Goal: Transaction & Acquisition: Book appointment/travel/reservation

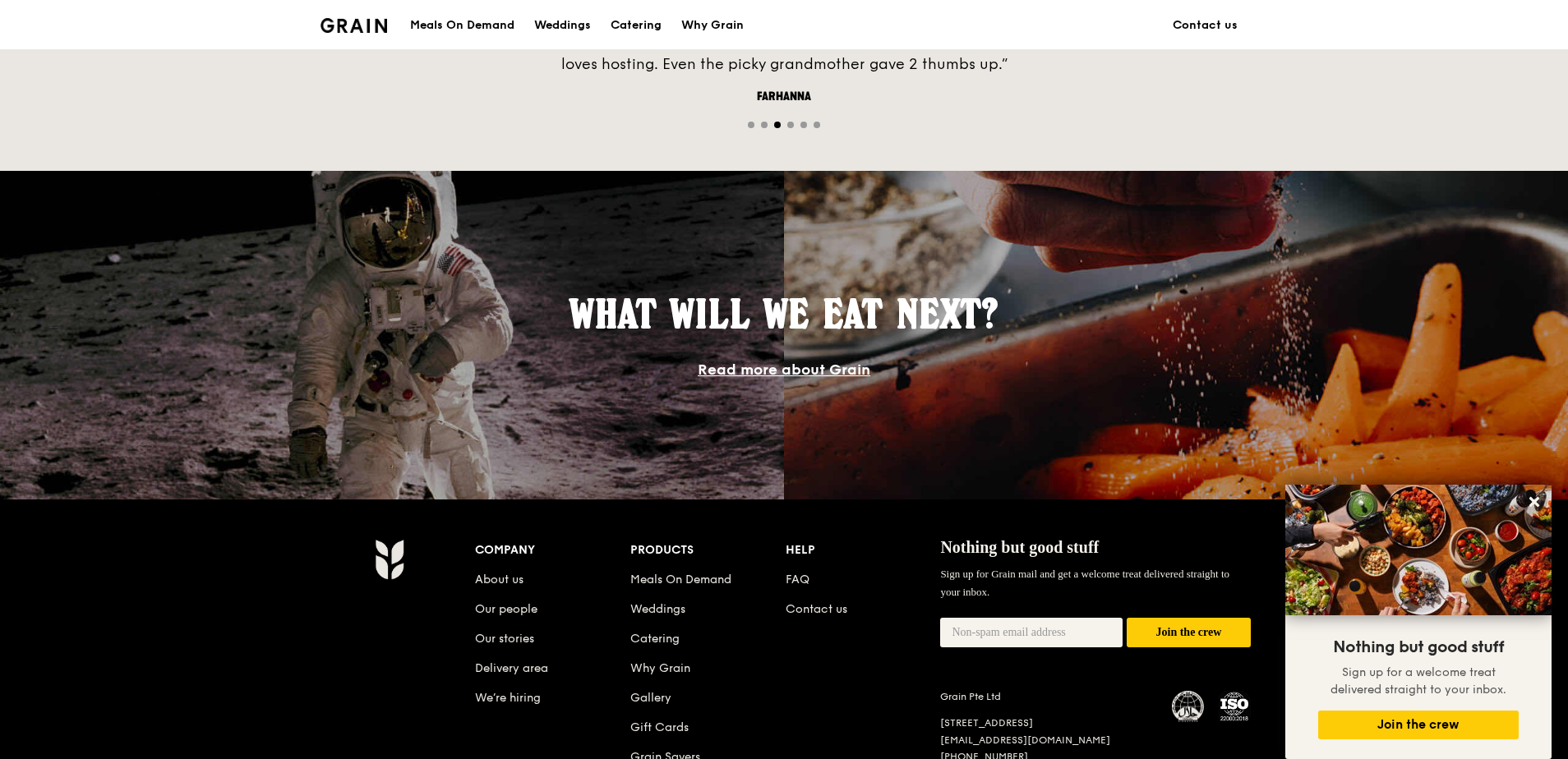
scroll to position [1232, 0]
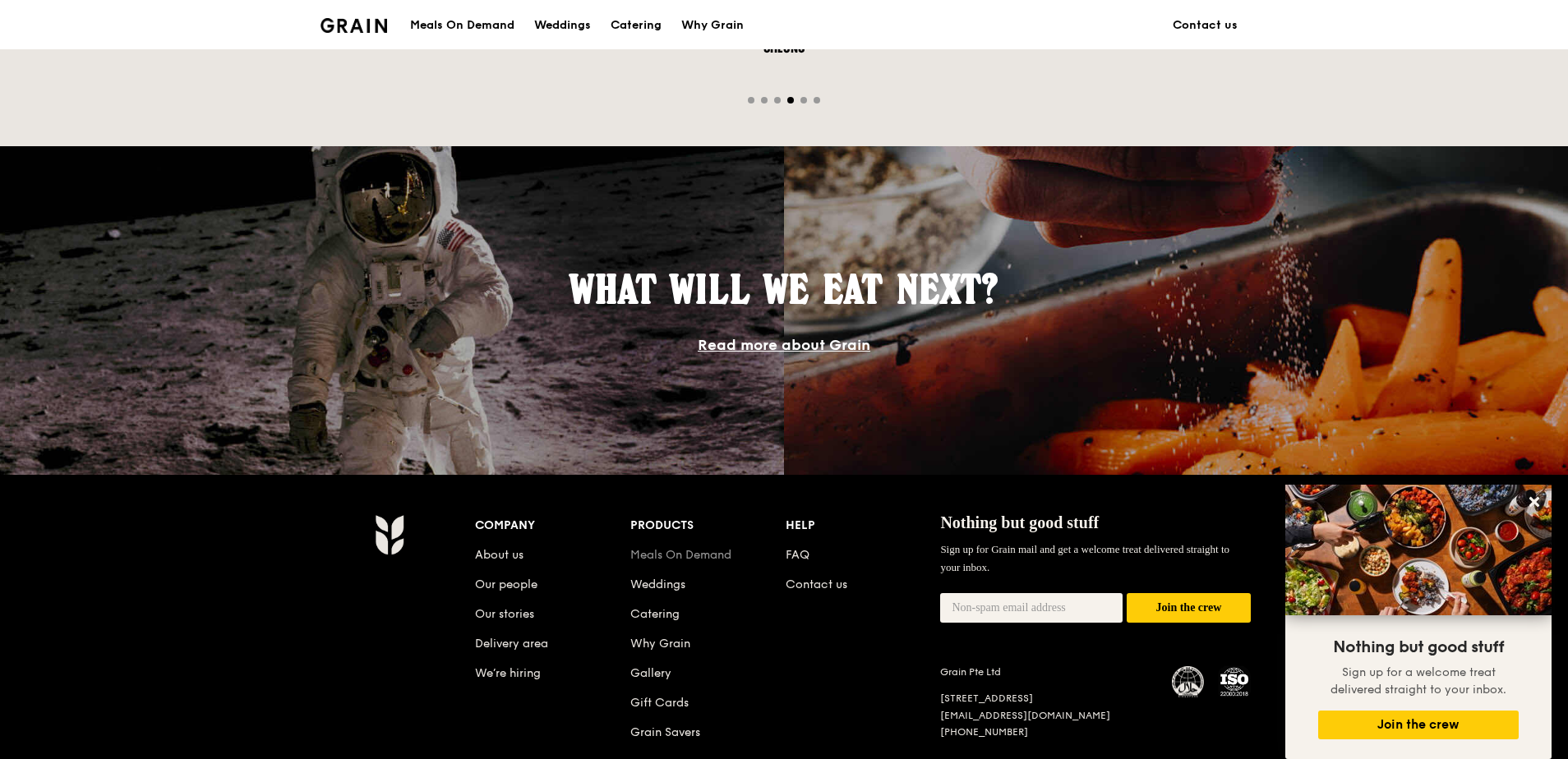
click at [720, 553] on link "Meals On Demand" at bounding box center [681, 555] width 101 height 14
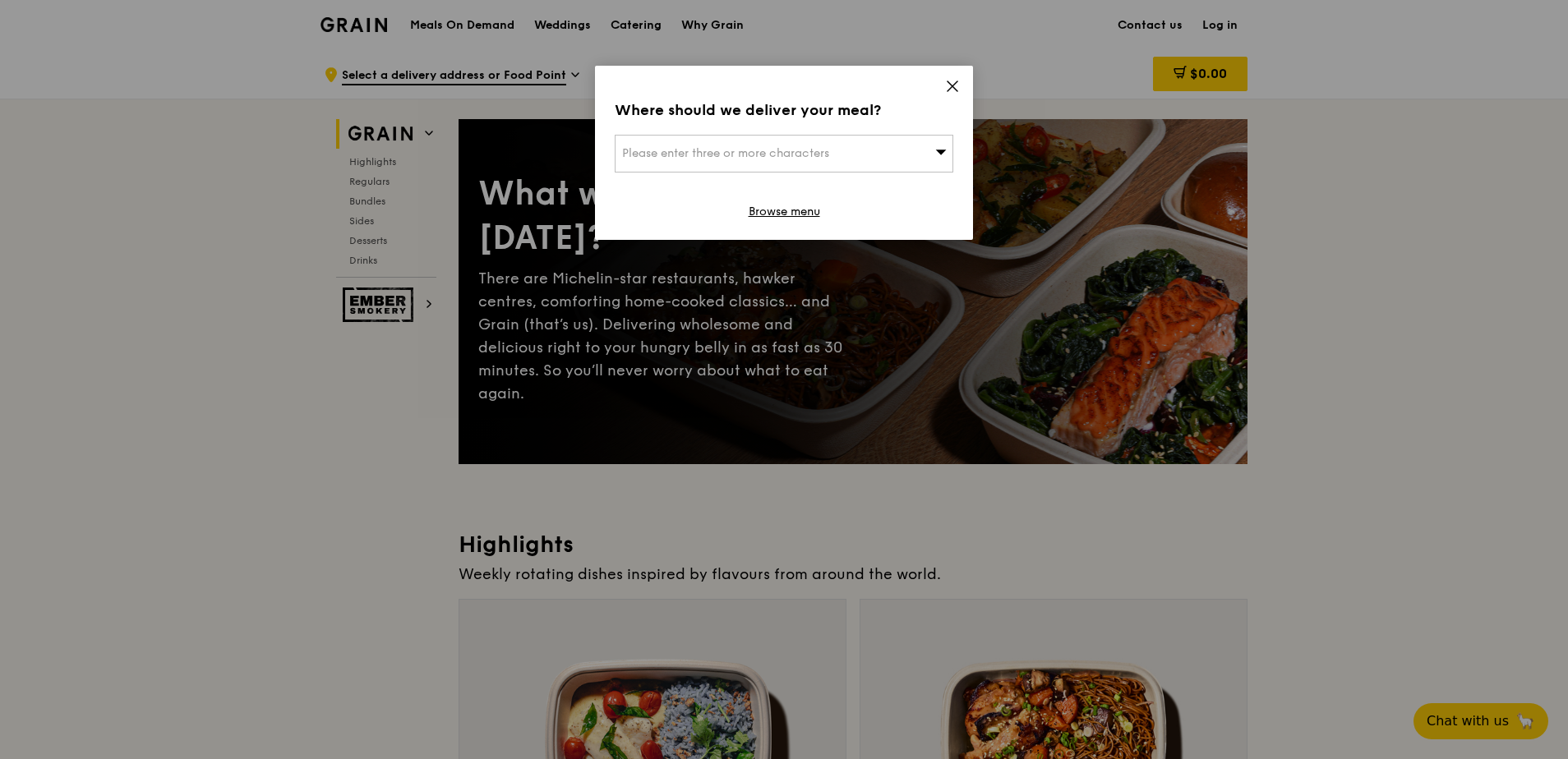
click at [950, 80] on icon at bounding box center [952, 86] width 15 height 15
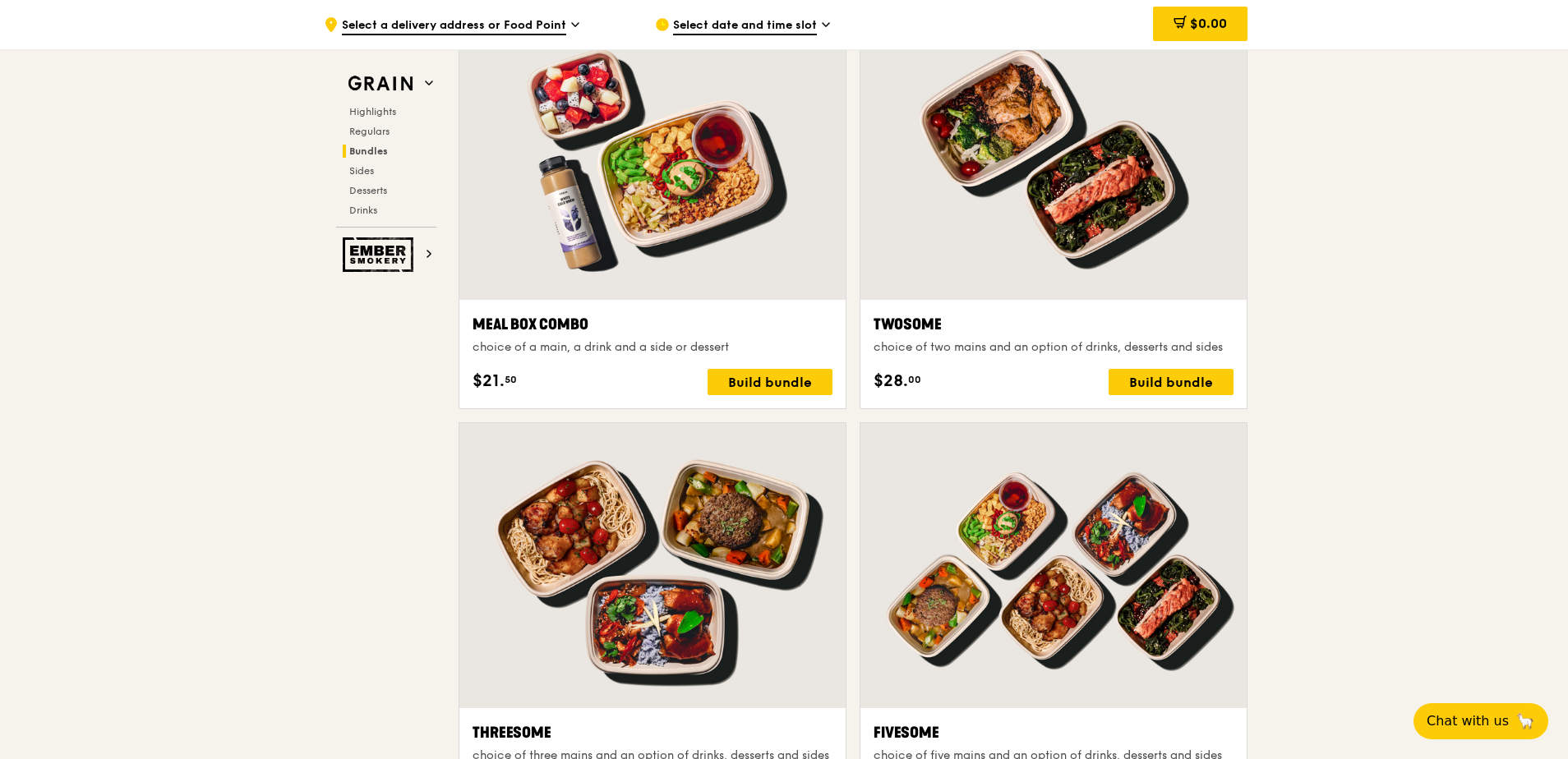
scroll to position [2466, 0]
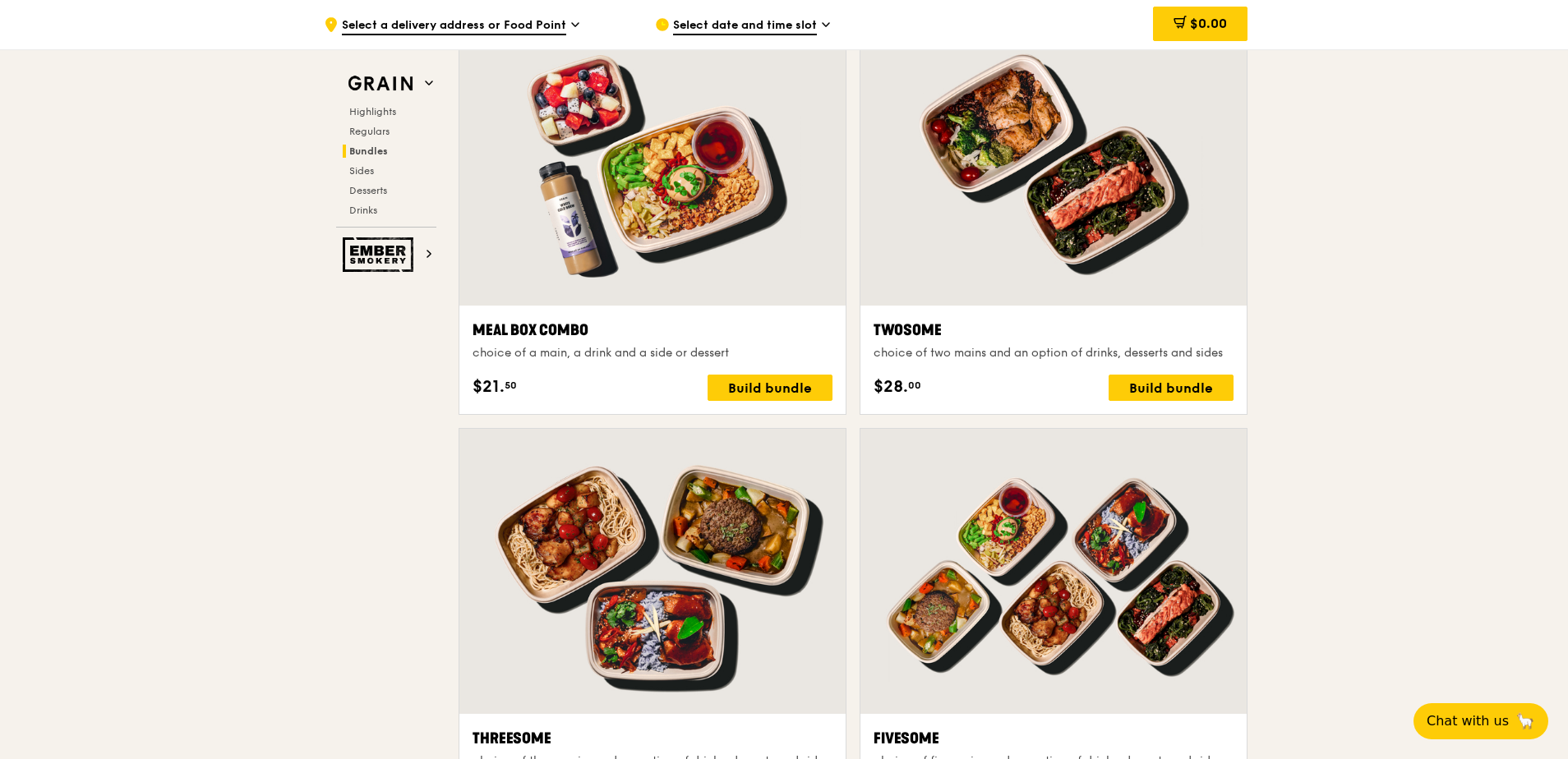
click at [815, 27] on span "Select date and time slot" at bounding box center [745, 26] width 144 height 18
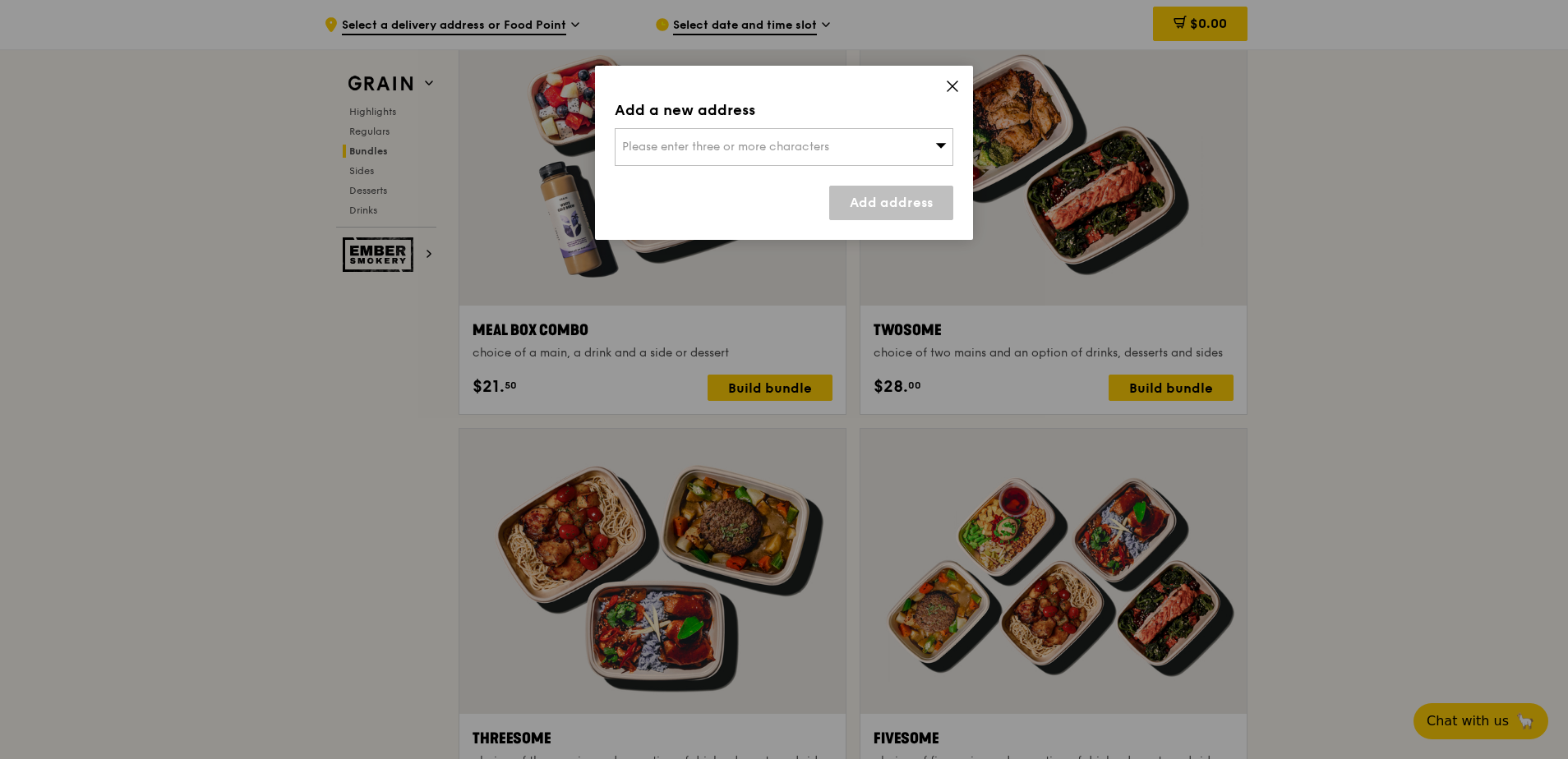
click at [950, 88] on icon at bounding box center [952, 86] width 15 height 15
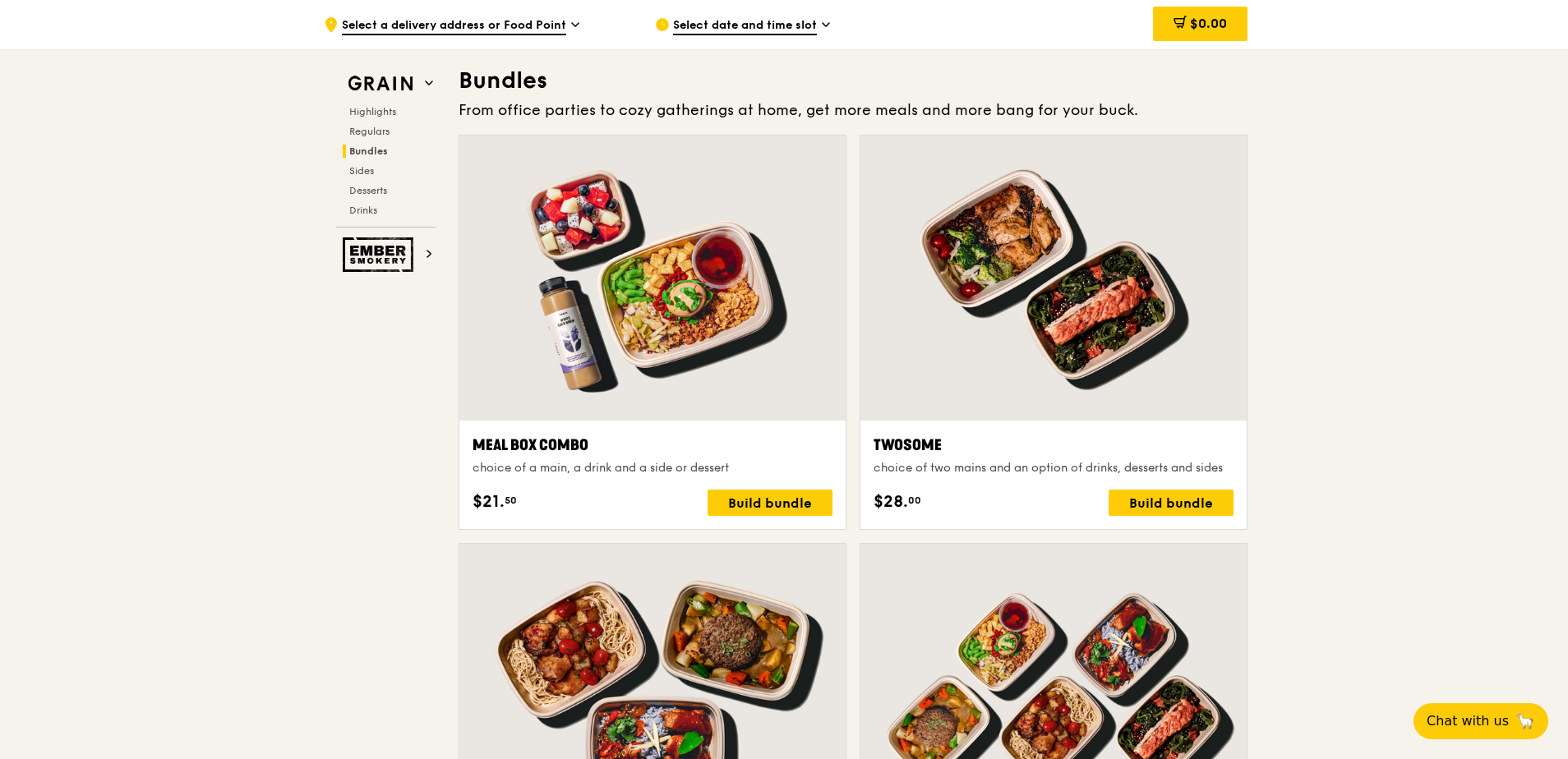
scroll to position [2137, 0]
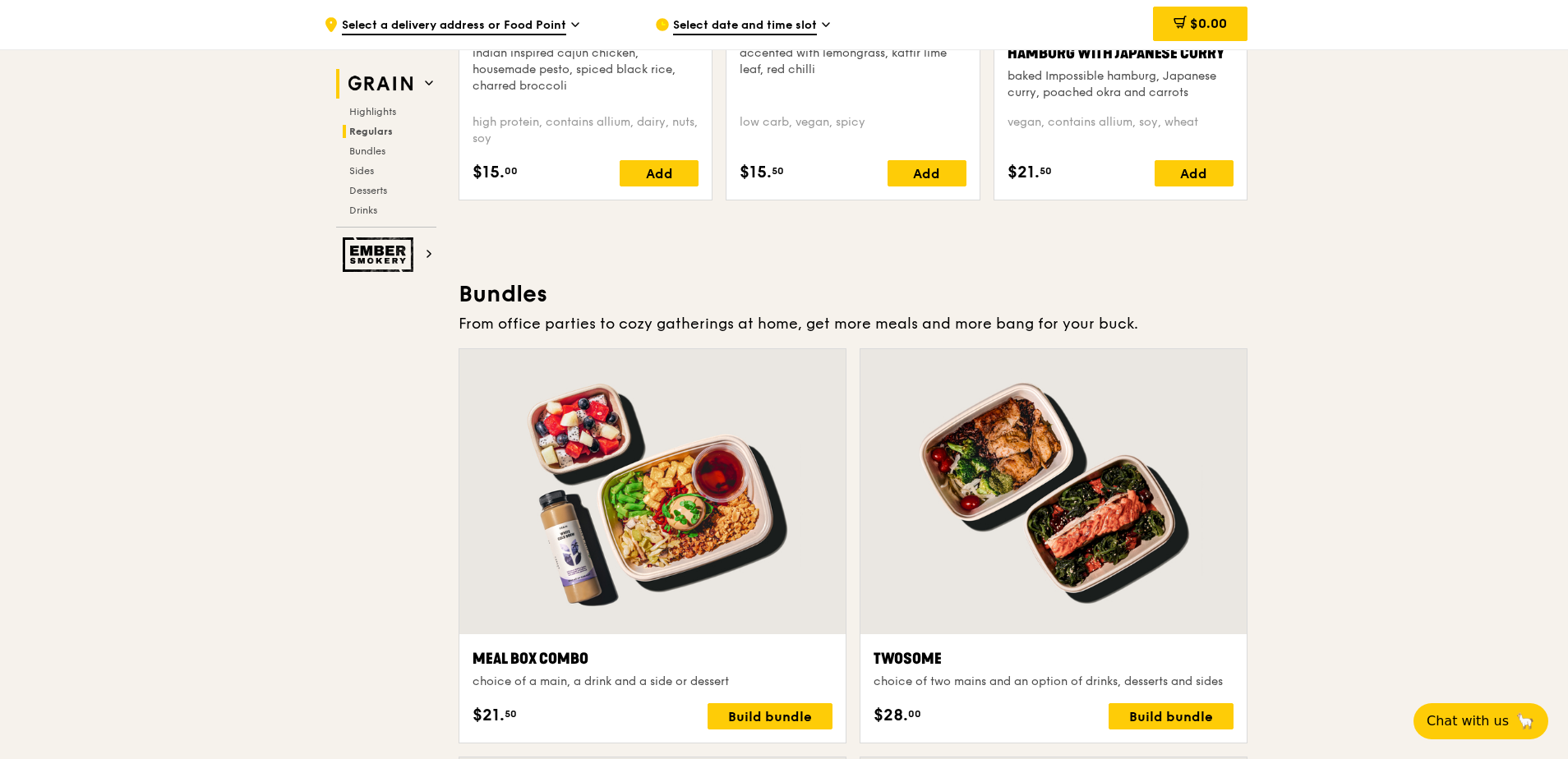
click at [428, 77] on span at bounding box center [429, 84] width 8 height 14
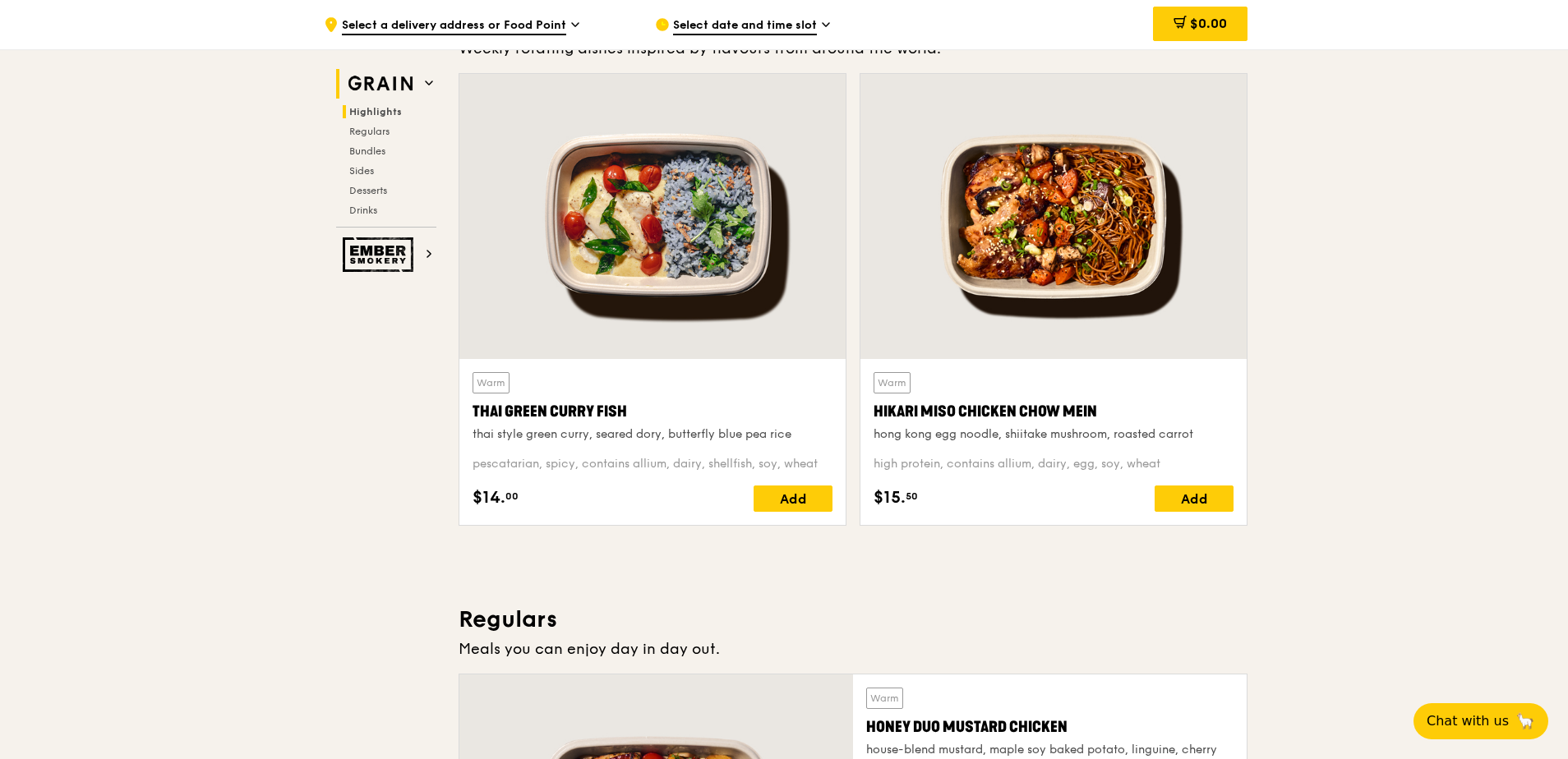
scroll to position [464, 0]
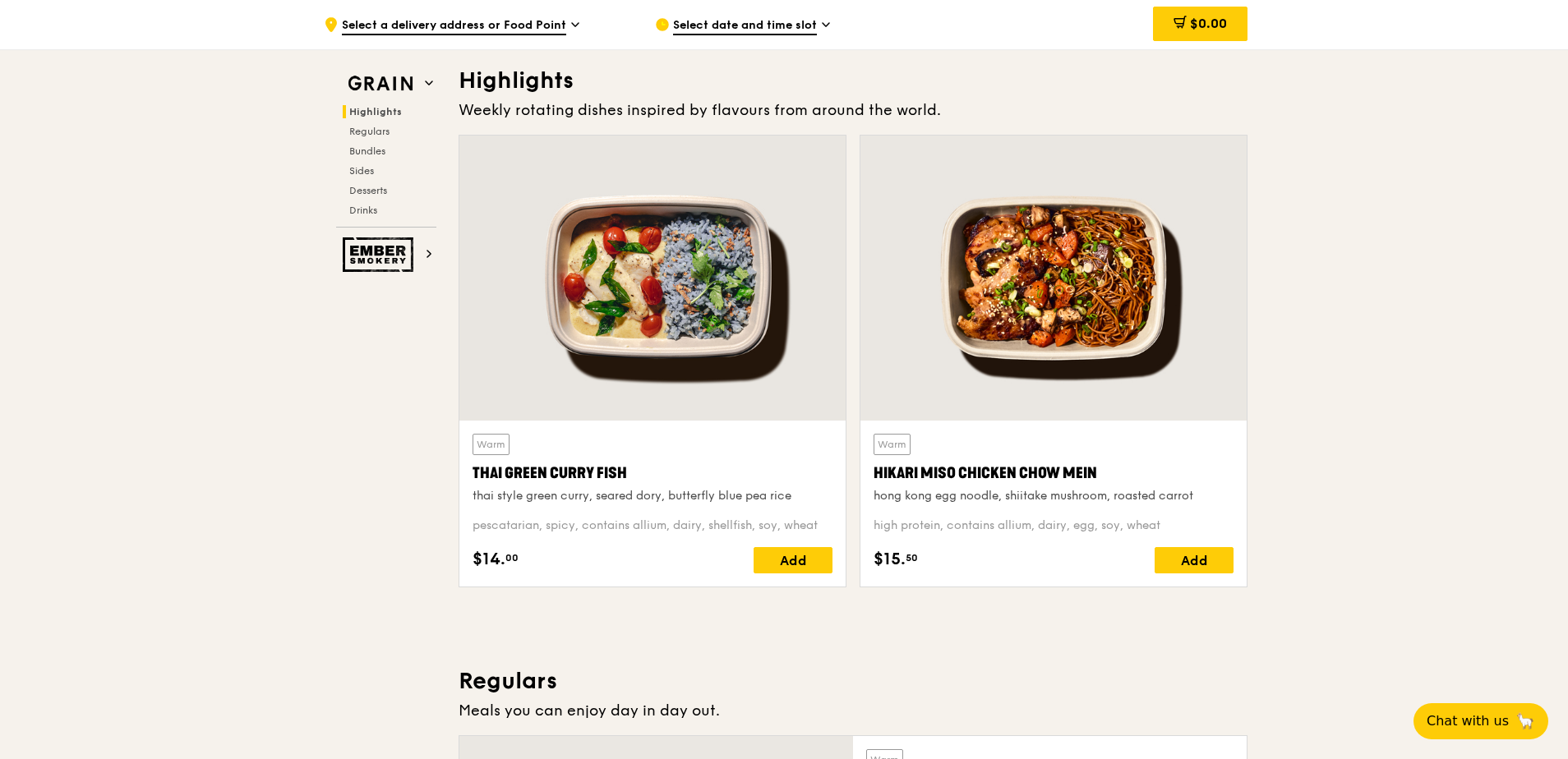
click at [823, 27] on icon at bounding box center [826, 24] width 8 height 15
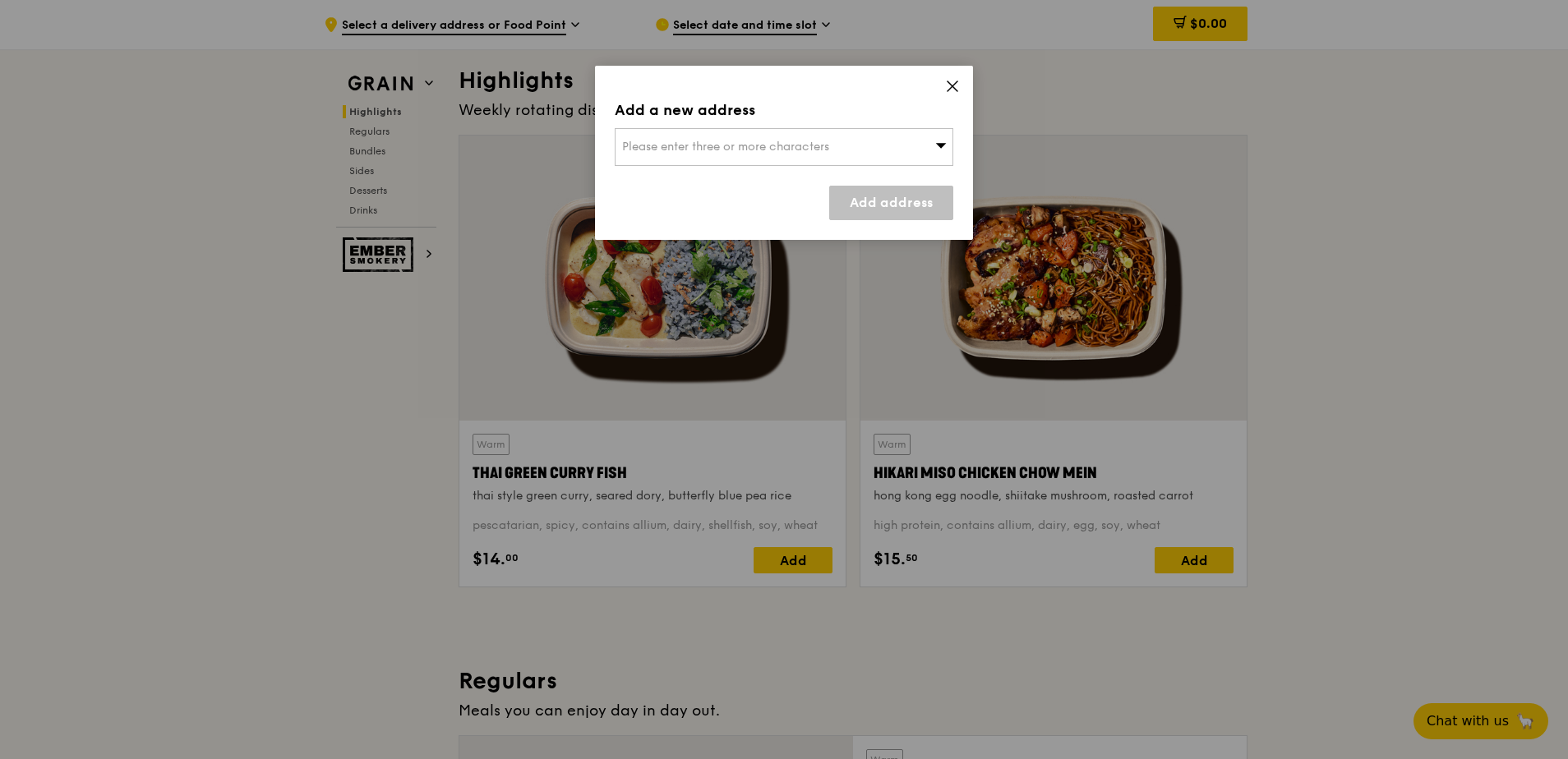
click at [945, 83] on icon at bounding box center [952, 86] width 15 height 15
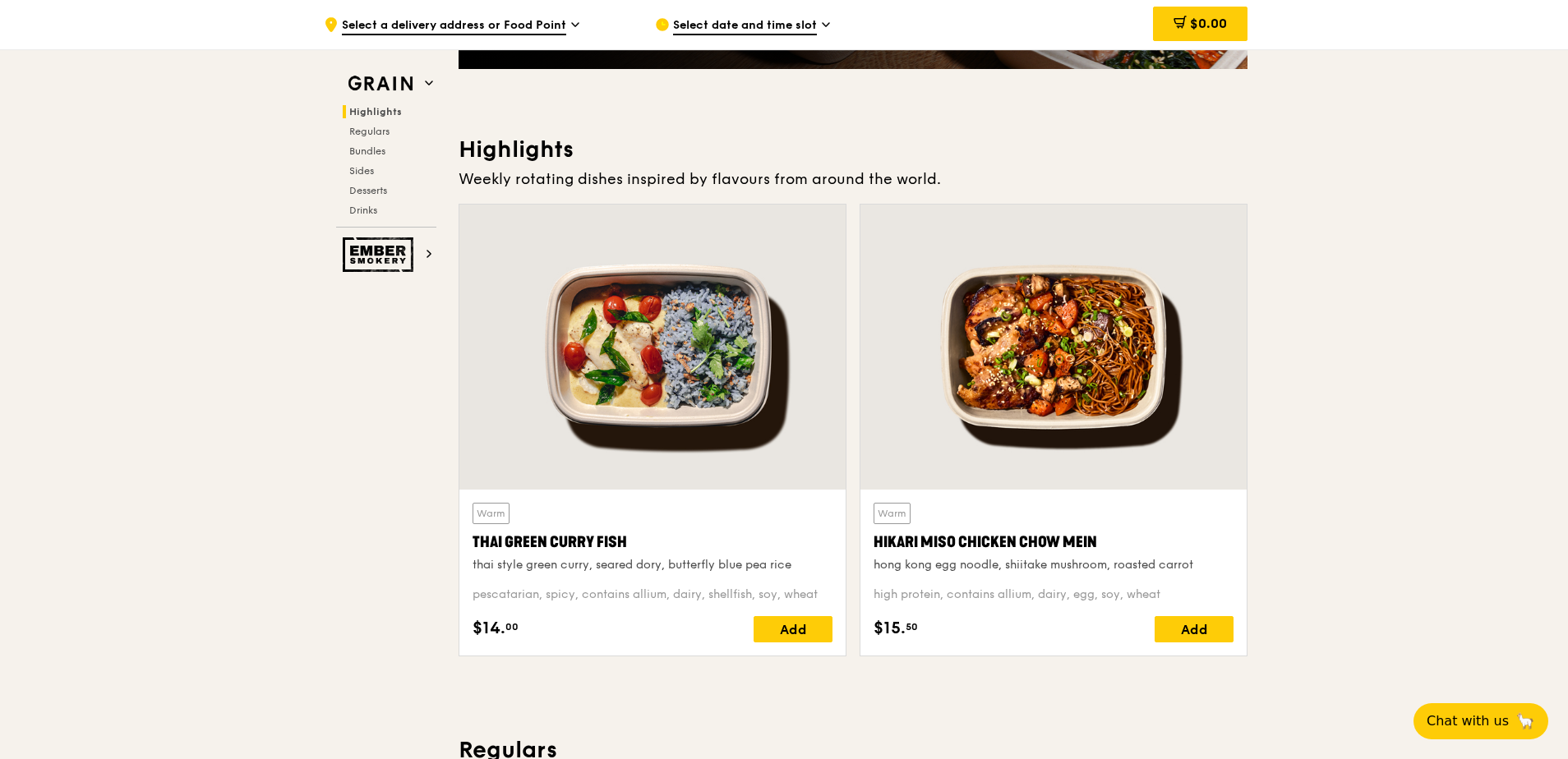
scroll to position [299, 0]
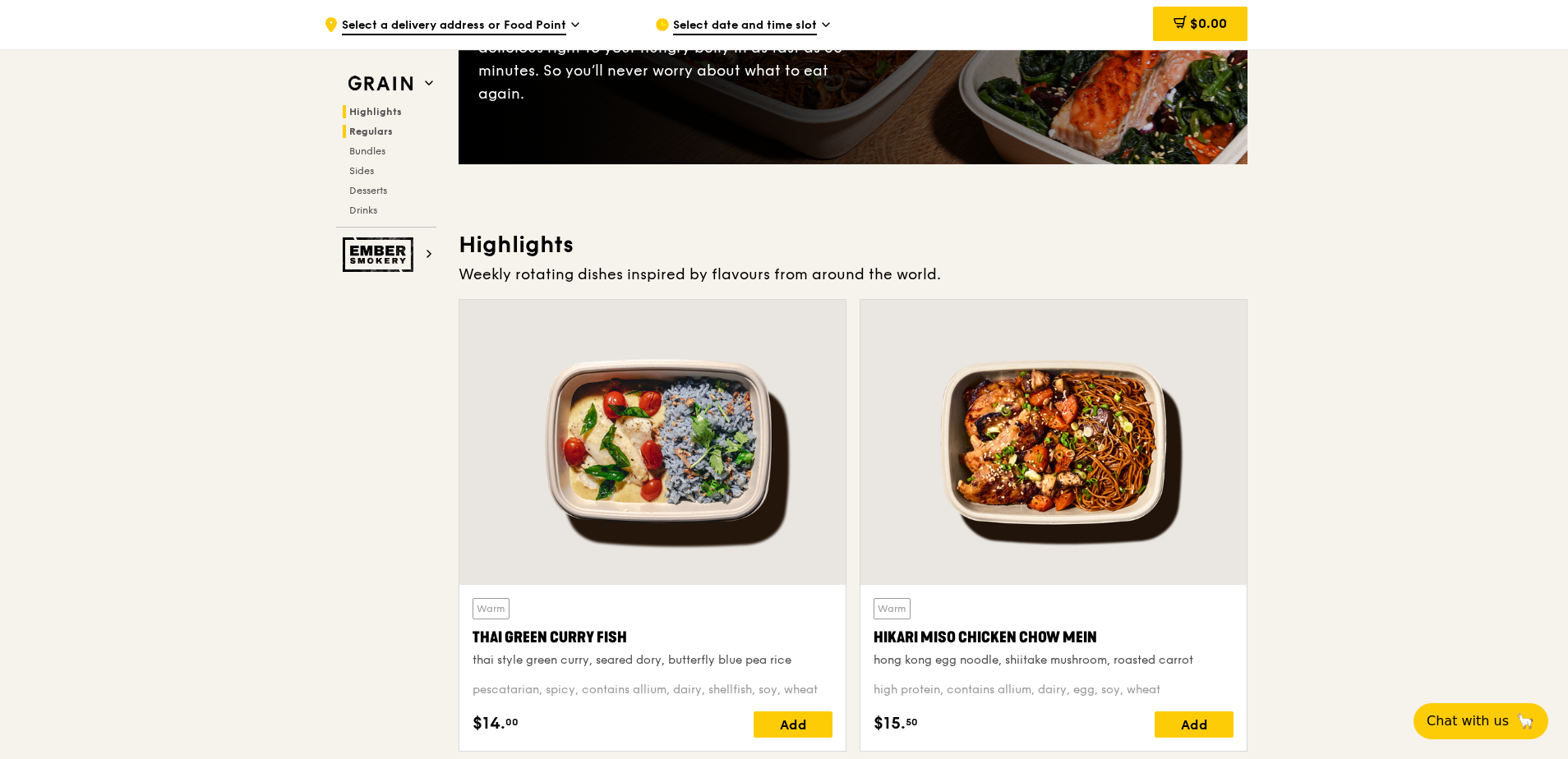
click at [370, 129] on span "Regulars" at bounding box center [371, 131] width 44 height 12
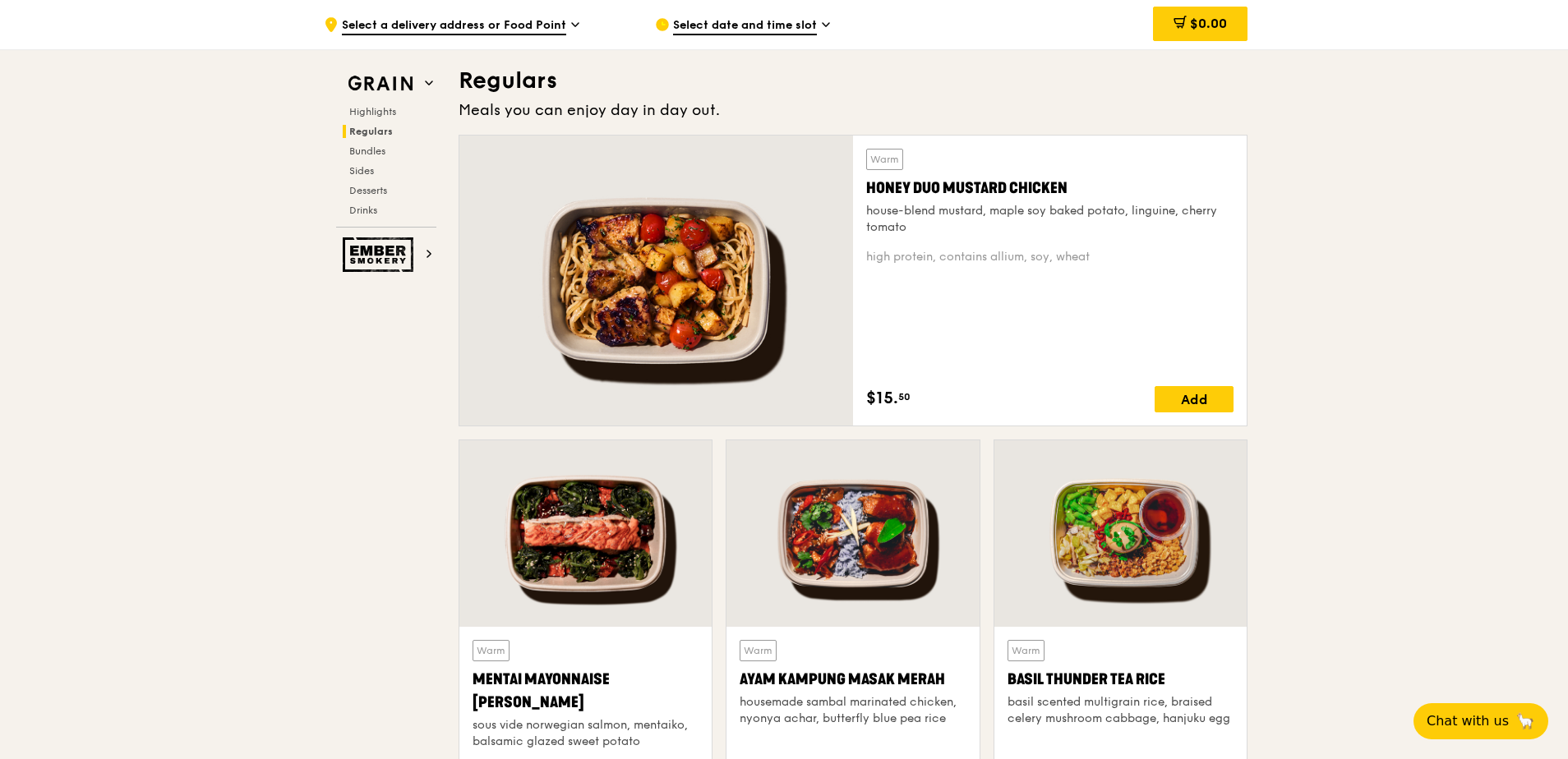
scroll to position [1147, 0]
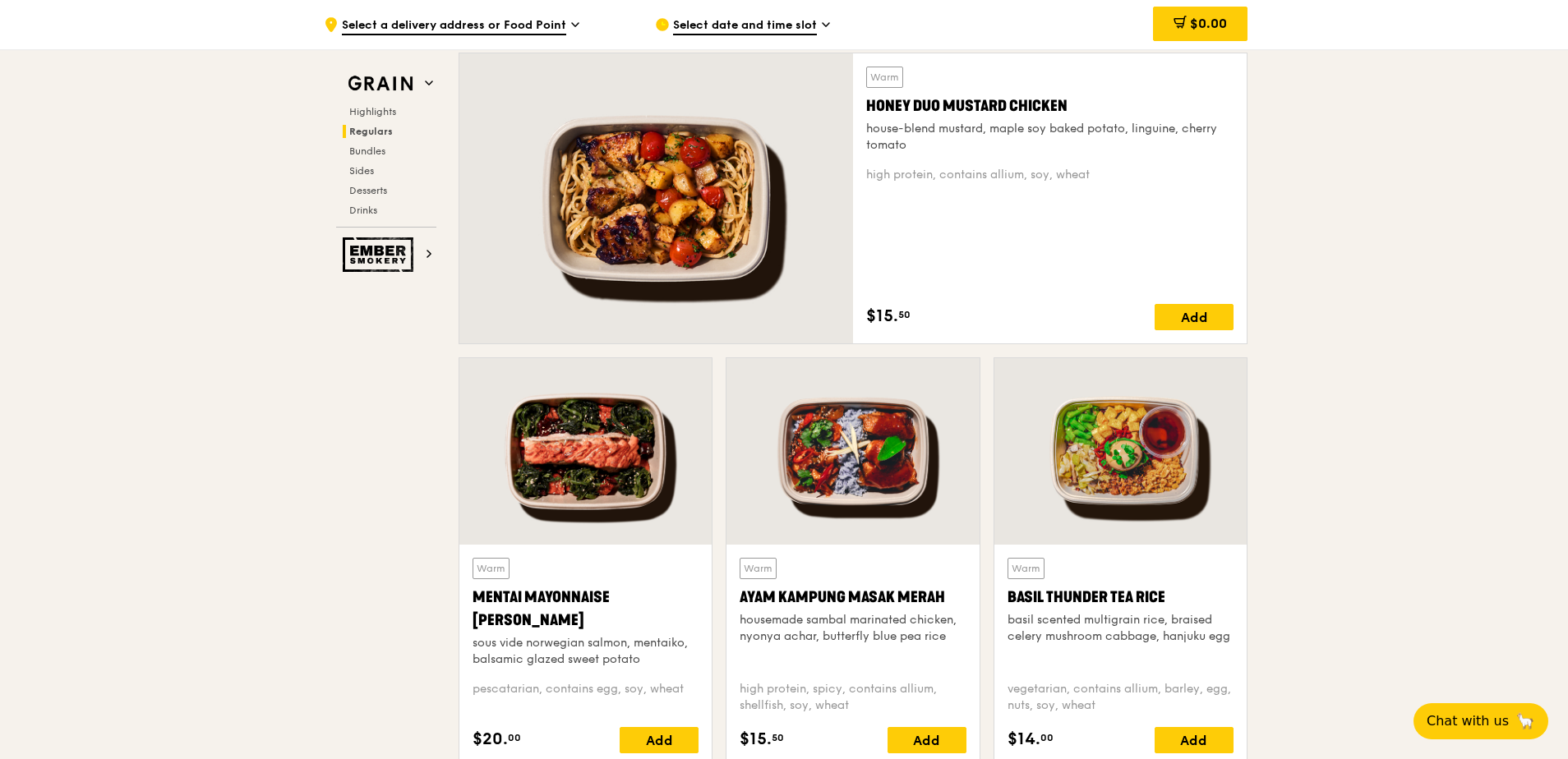
click at [804, 20] on span "Select date and time slot" at bounding box center [745, 26] width 144 height 18
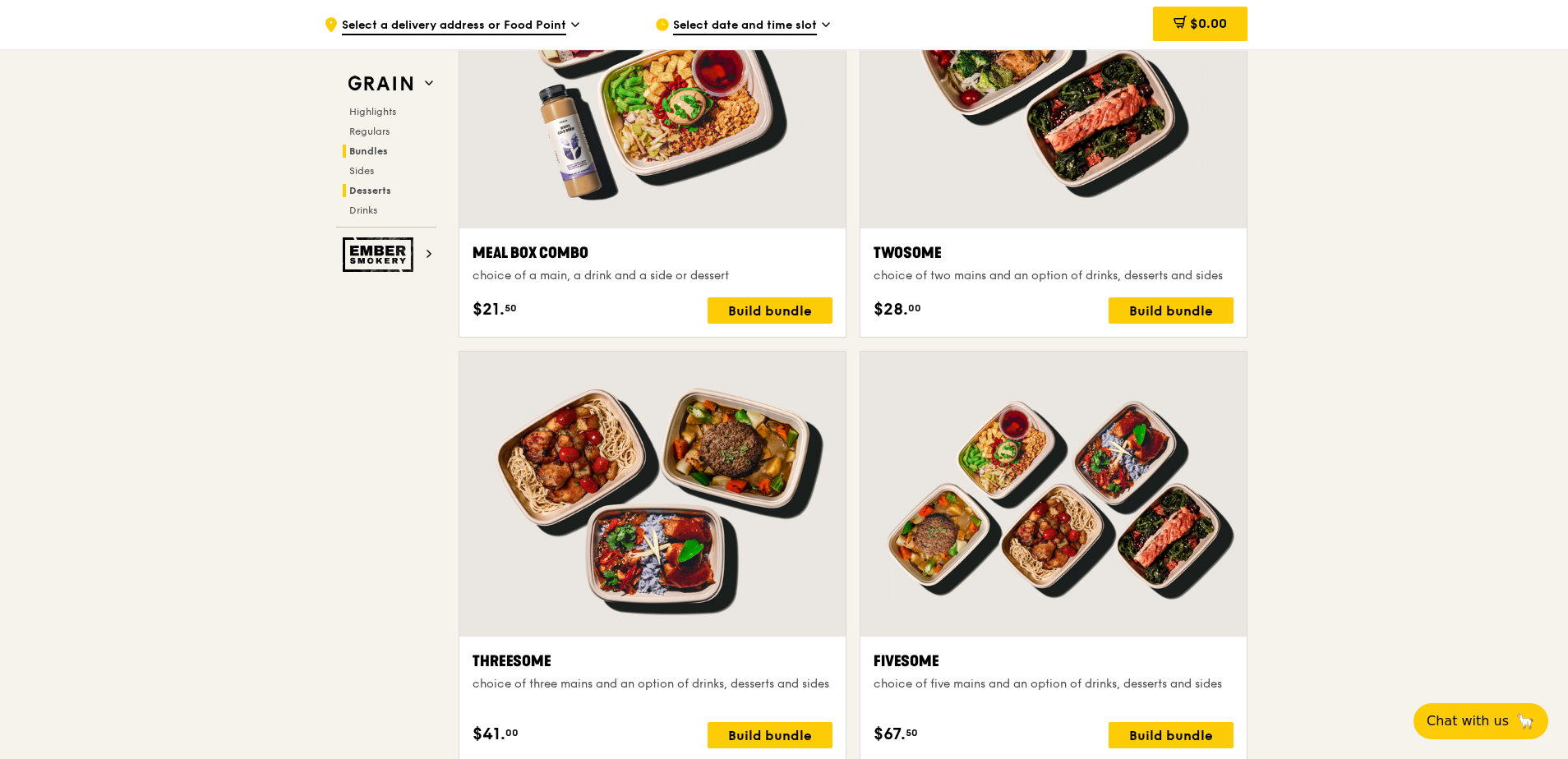
scroll to position [2301, 0]
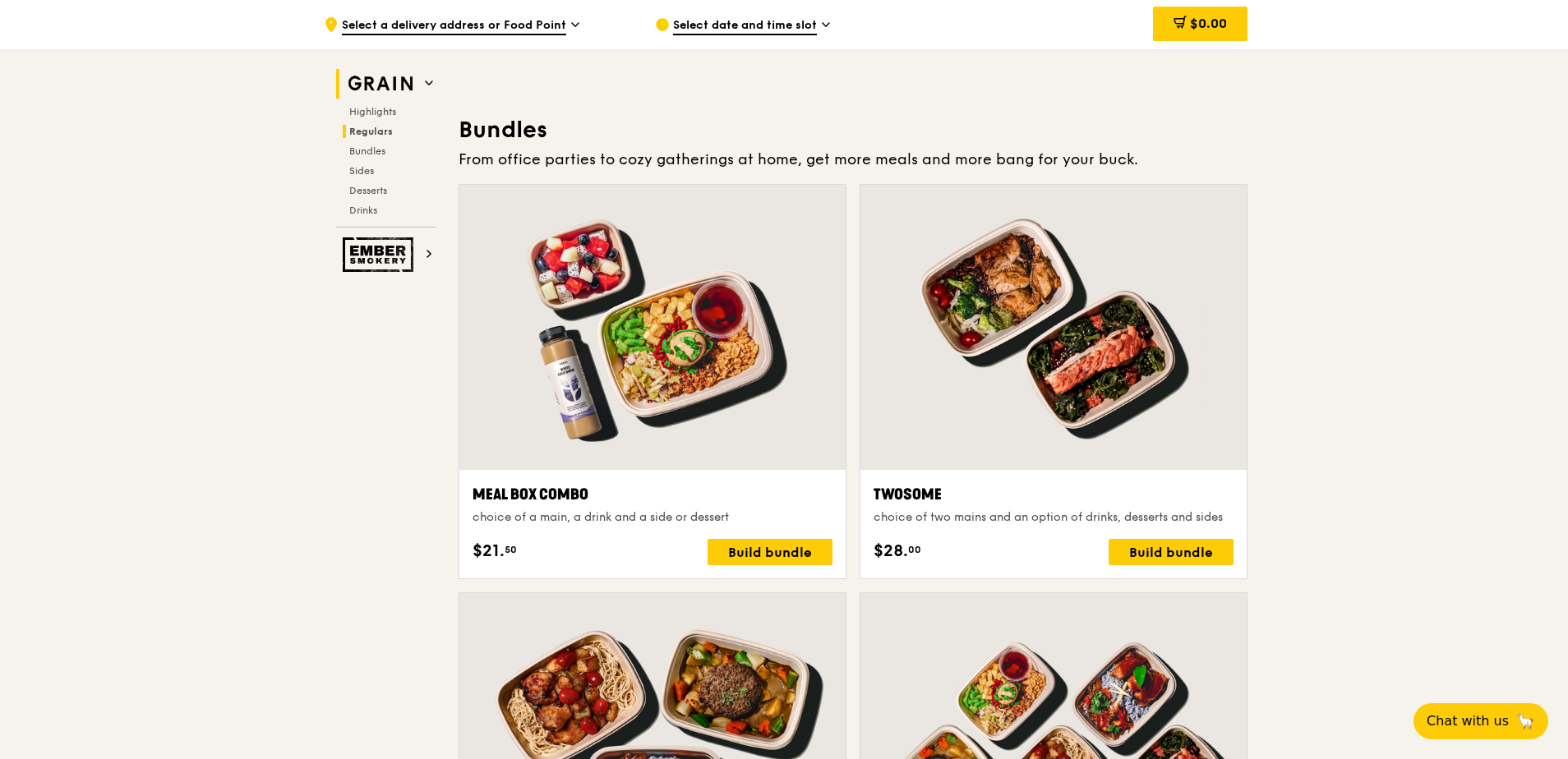
click at [414, 79] on img at bounding box center [380, 84] width 76 height 29
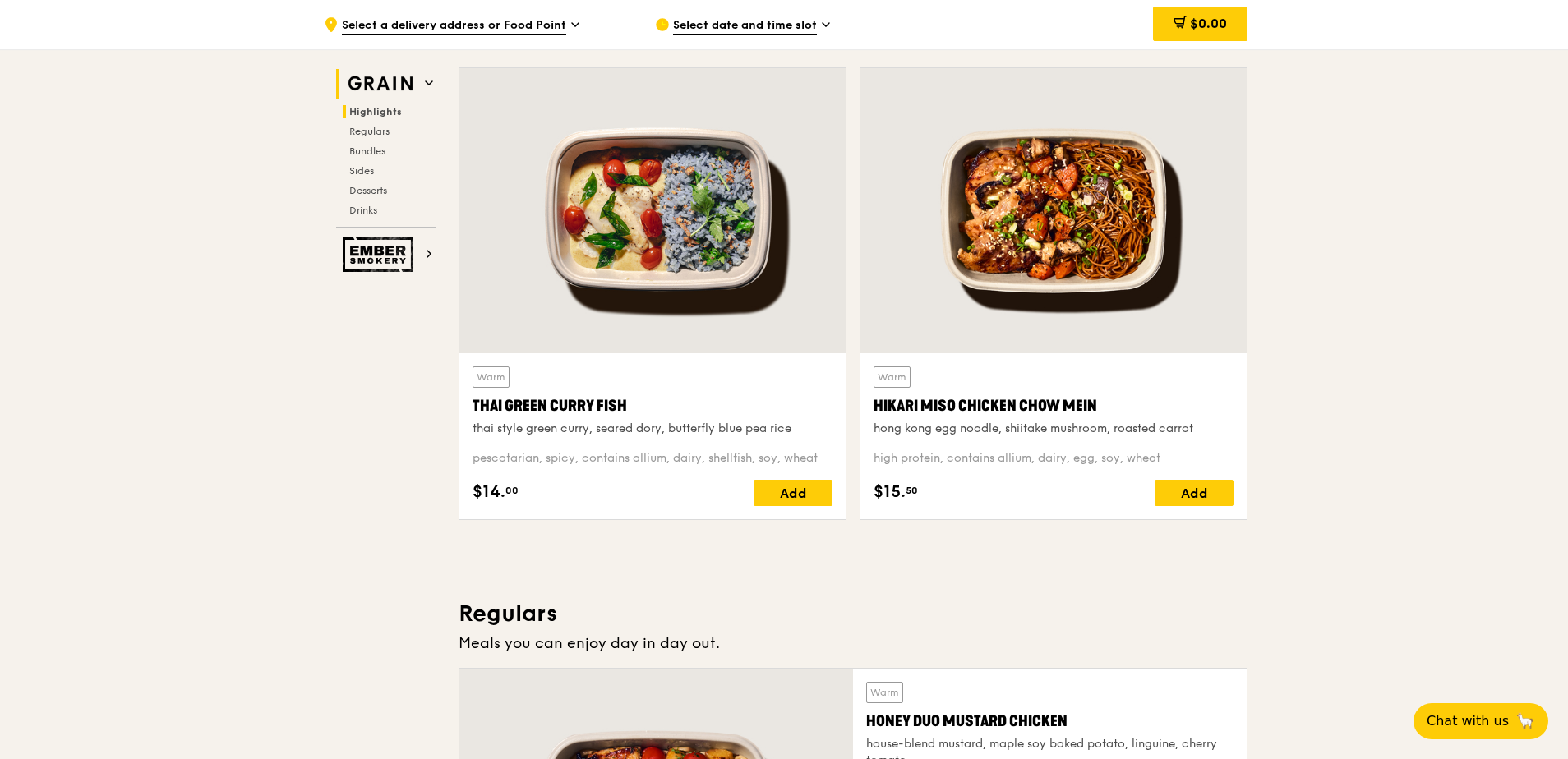
scroll to position [464, 0]
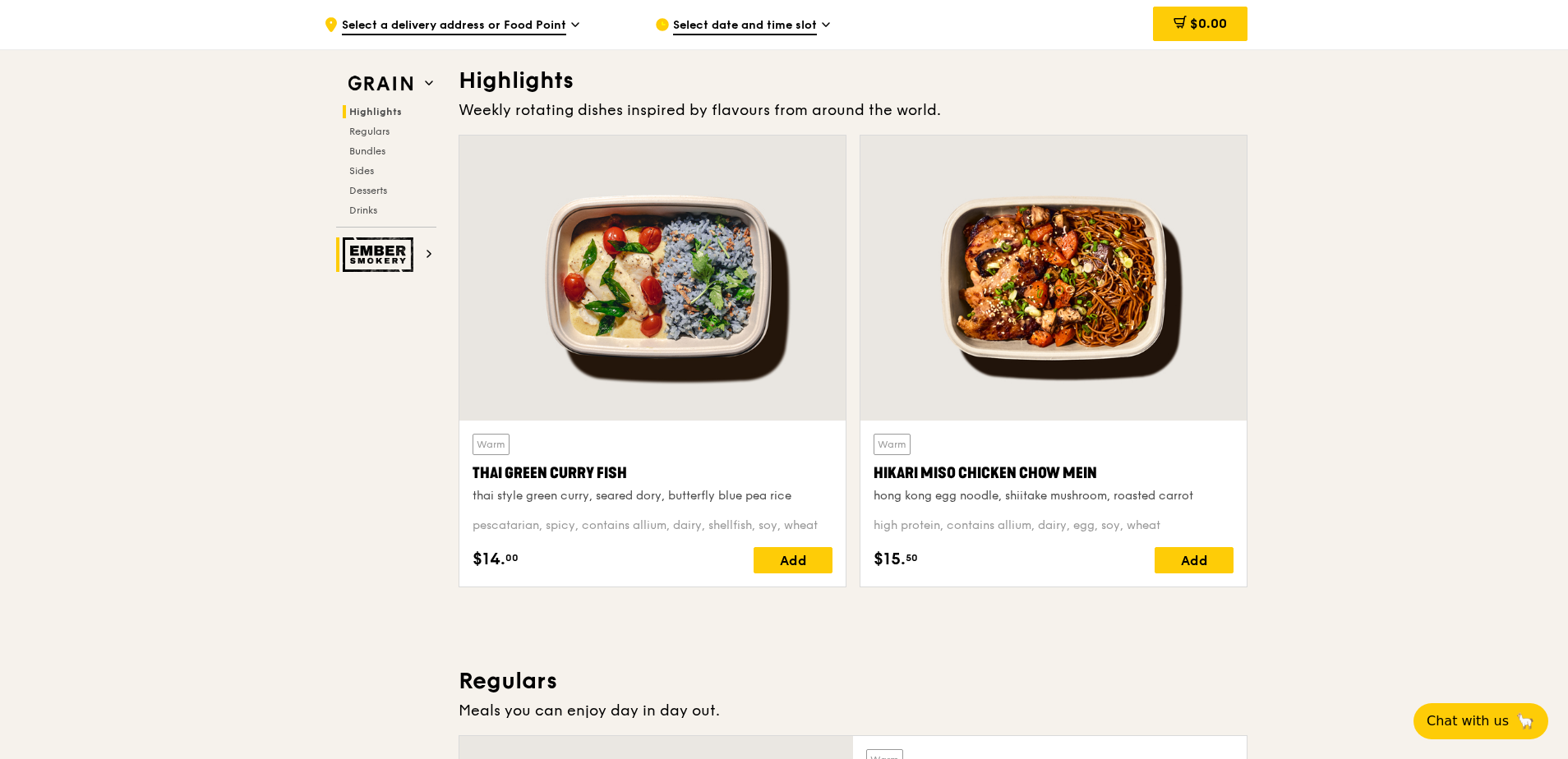
click at [430, 258] on span at bounding box center [429, 254] width 8 height 14
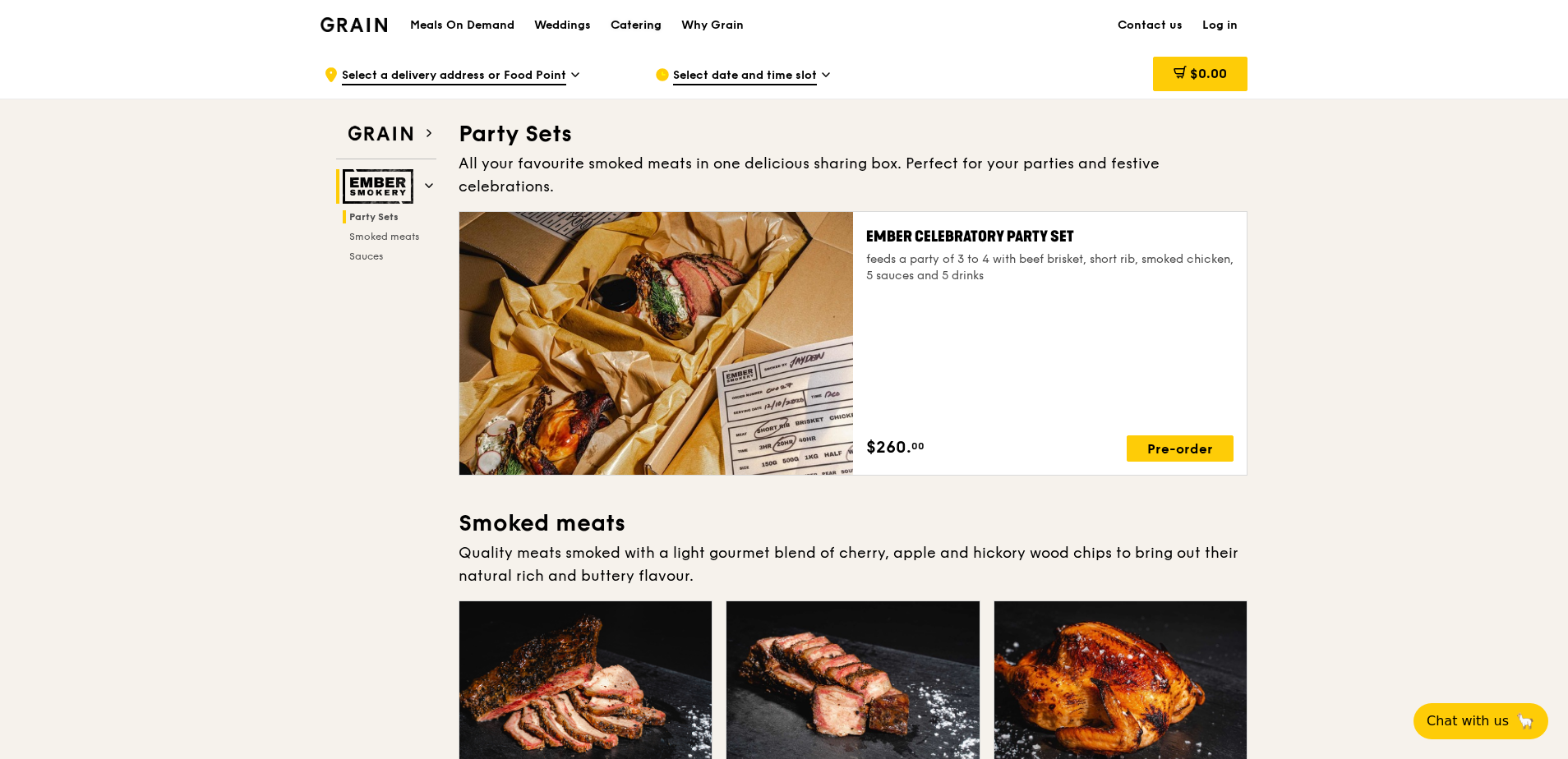
click at [632, 28] on div "Catering" at bounding box center [635, 25] width 51 height 49
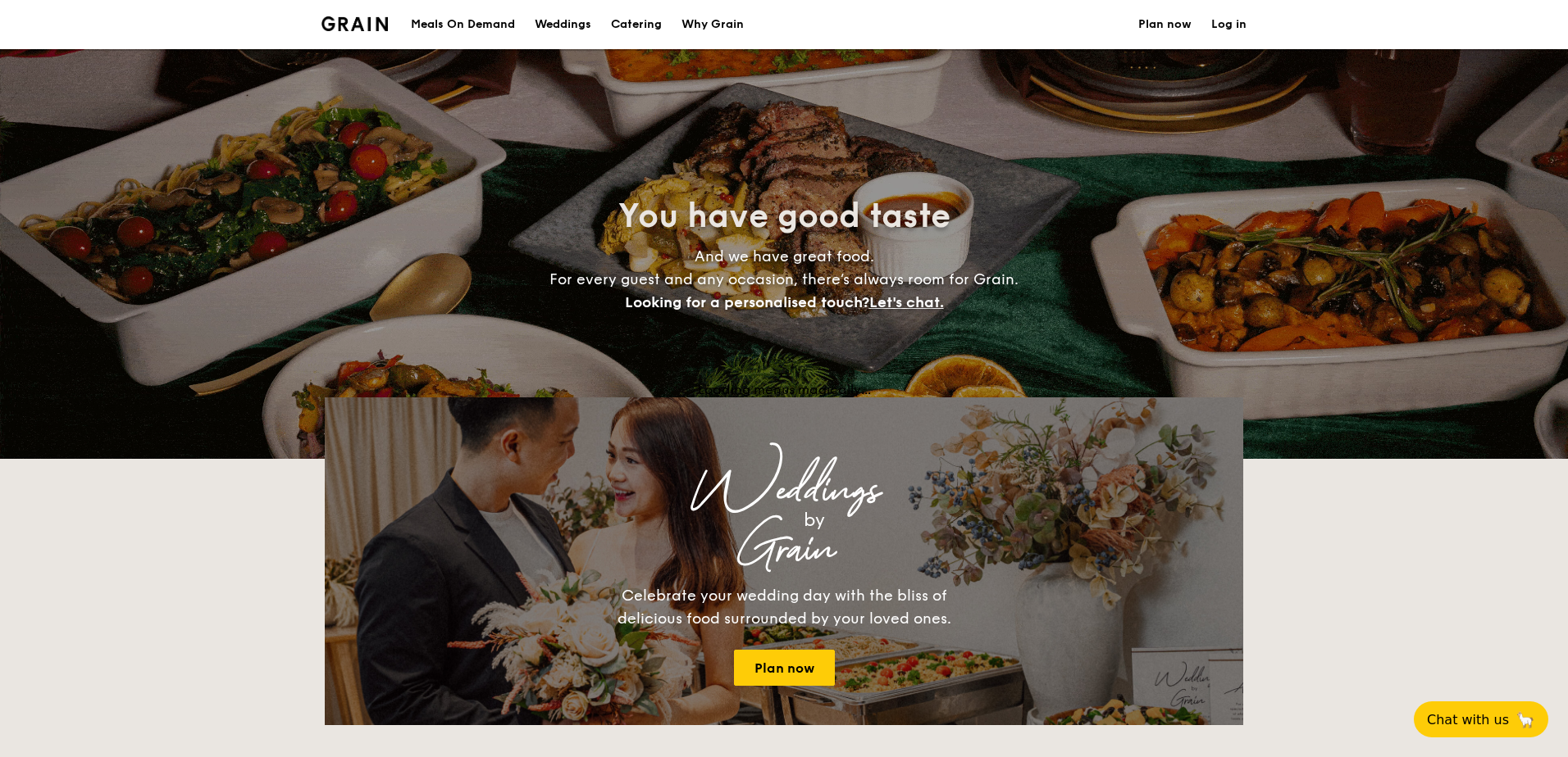
select select
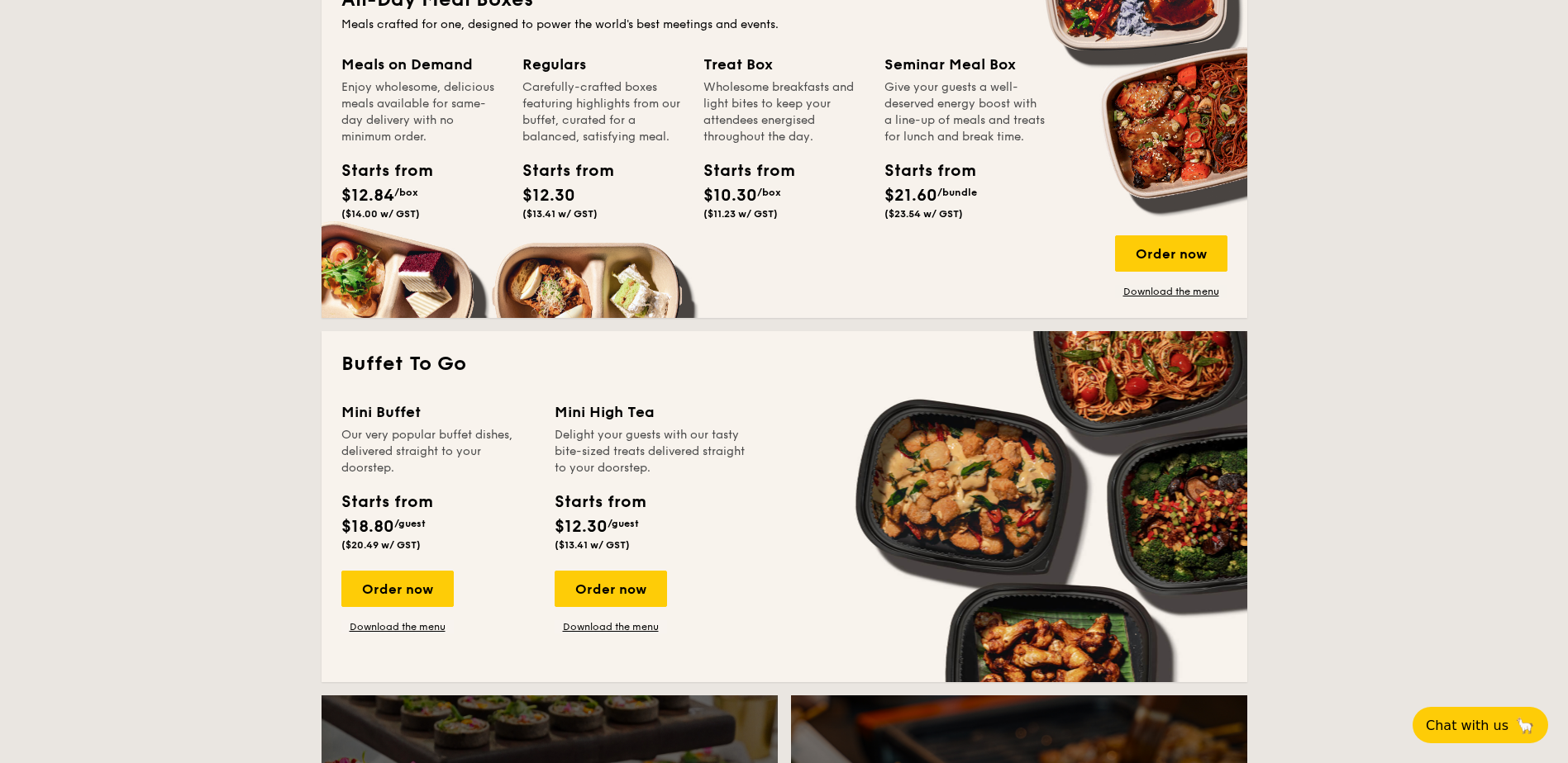
scroll to position [661, 0]
